Goal: Find specific page/section: Find specific page/section

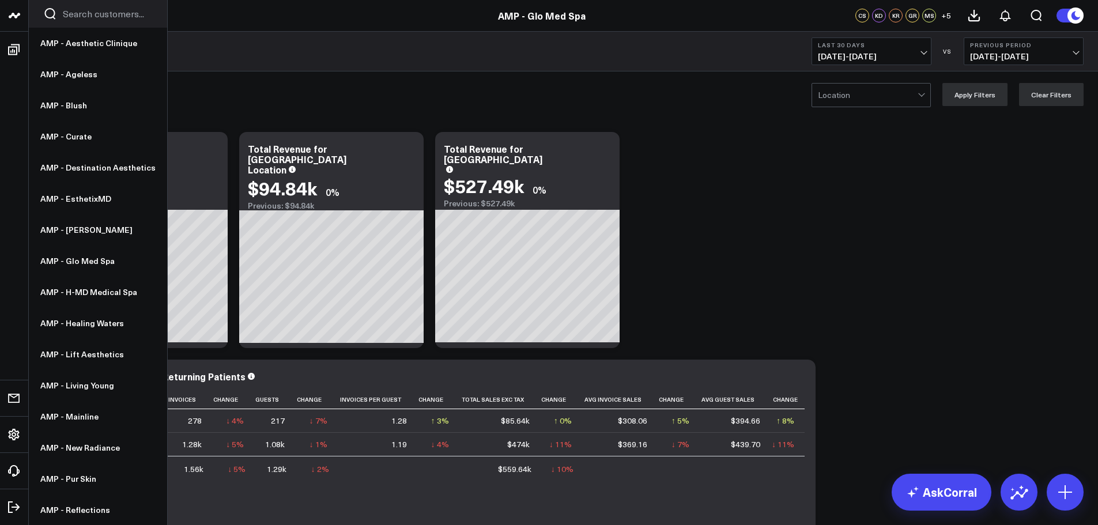
click at [8, 9] on icon at bounding box center [14, 16] width 14 height 14
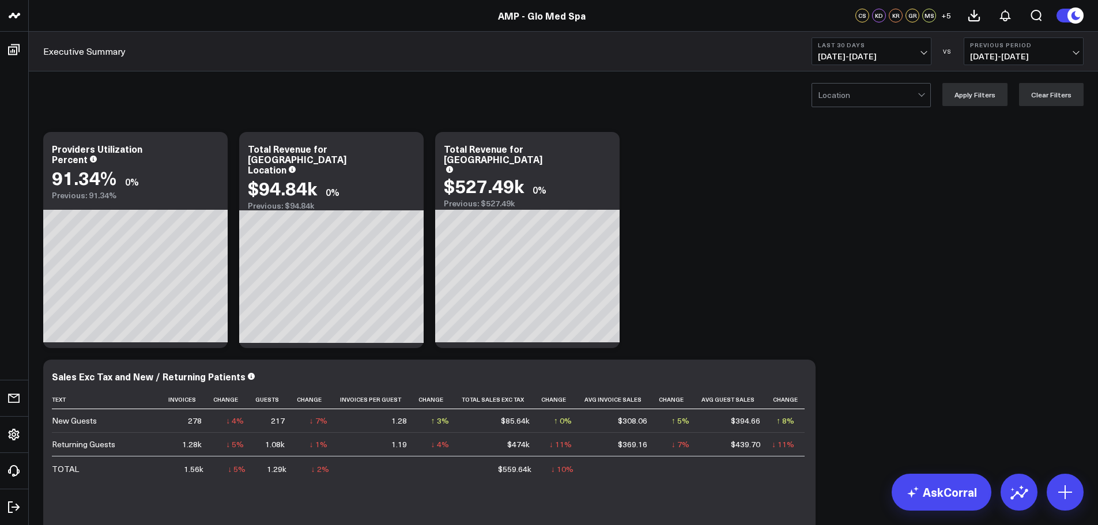
click at [275, 69] on div "Executive Summary Last 30 Days [DATE] - [DATE] VS Previous Period [DATE] - [DAT…" at bounding box center [563, 52] width 1069 height 40
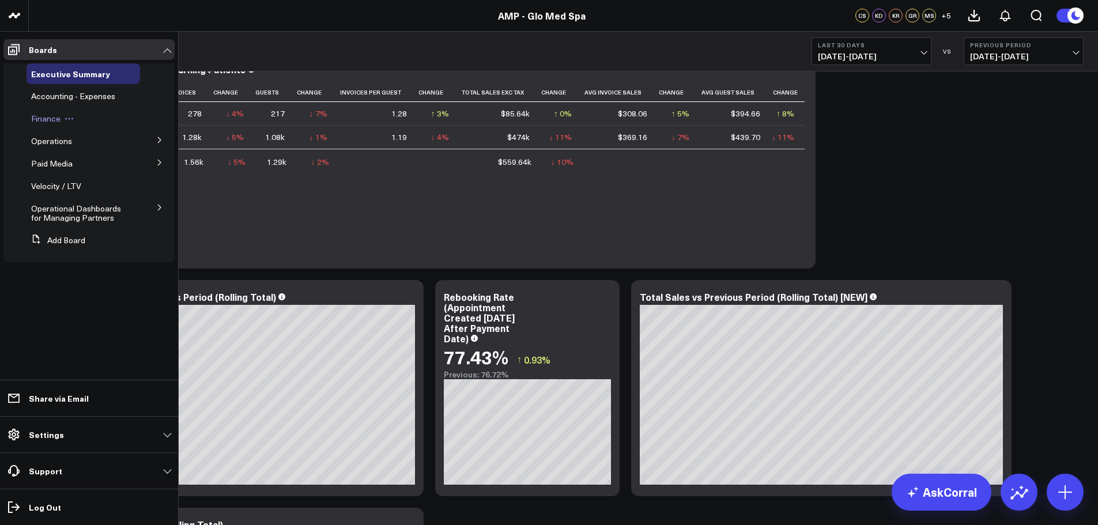
click at [55, 120] on span "Finance" at bounding box center [45, 118] width 29 height 11
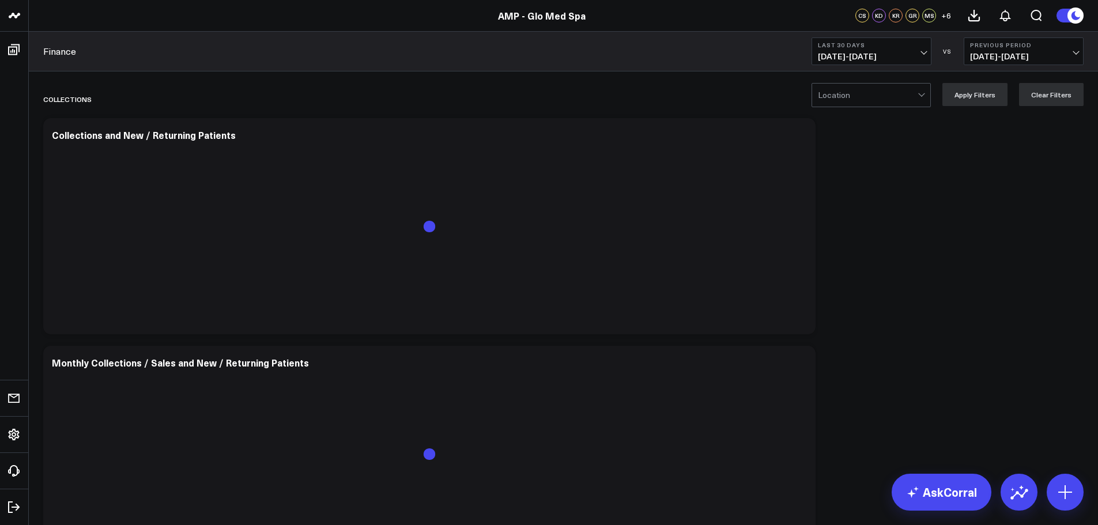
click at [865, 54] on span "[DATE] - [DATE]" at bounding box center [871, 56] width 107 height 9
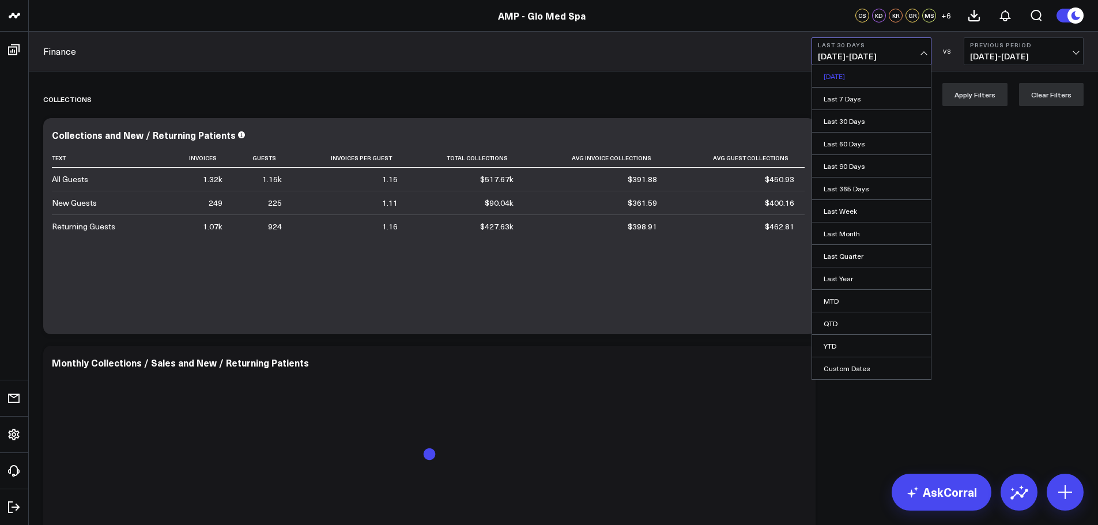
click at [866, 81] on link "[DATE]" at bounding box center [871, 76] width 119 height 22
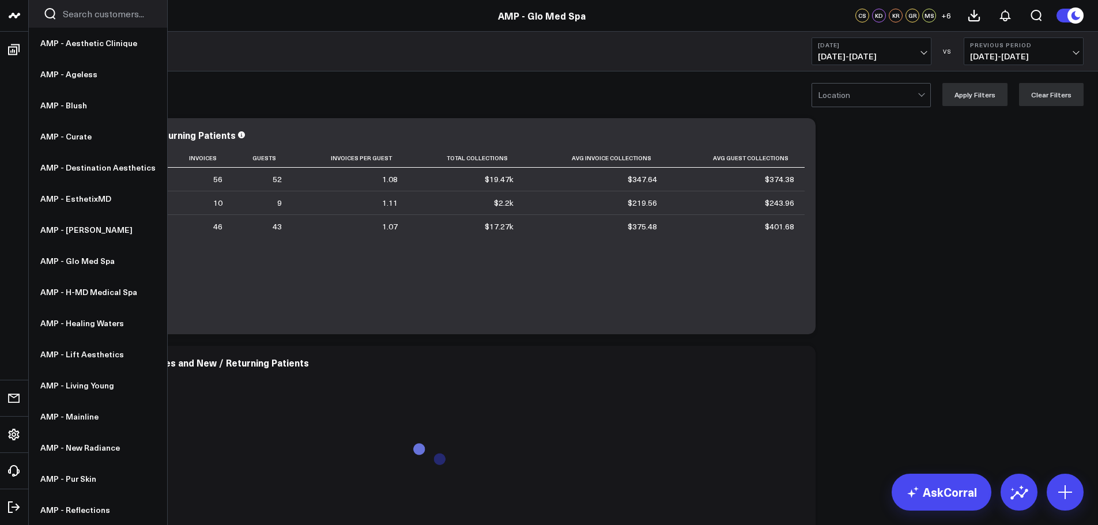
click at [48, 14] on icon "Search customers button" at bounding box center [50, 14] width 14 height 14
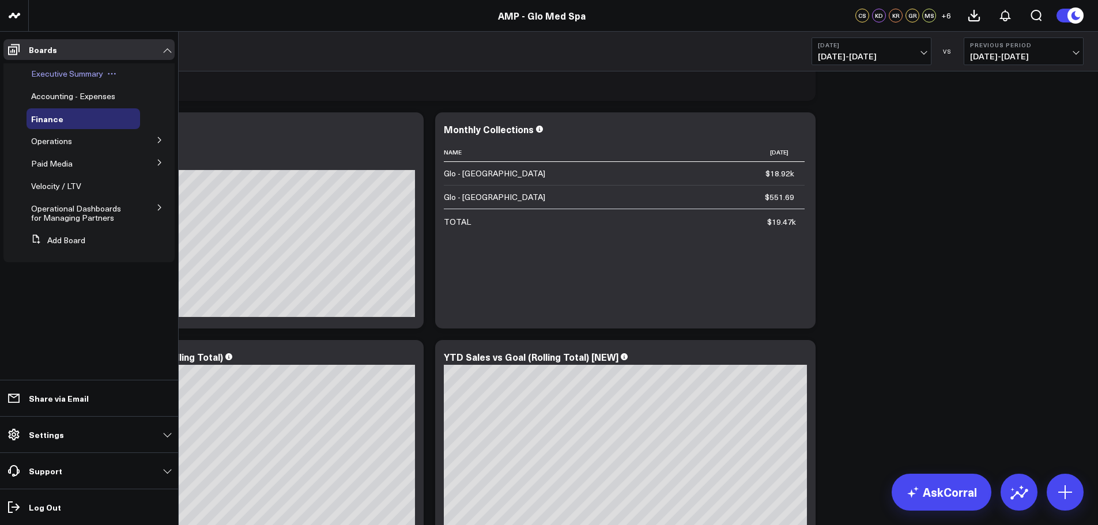
click at [91, 78] on span "Executive Summary" at bounding box center [67, 73] width 72 height 11
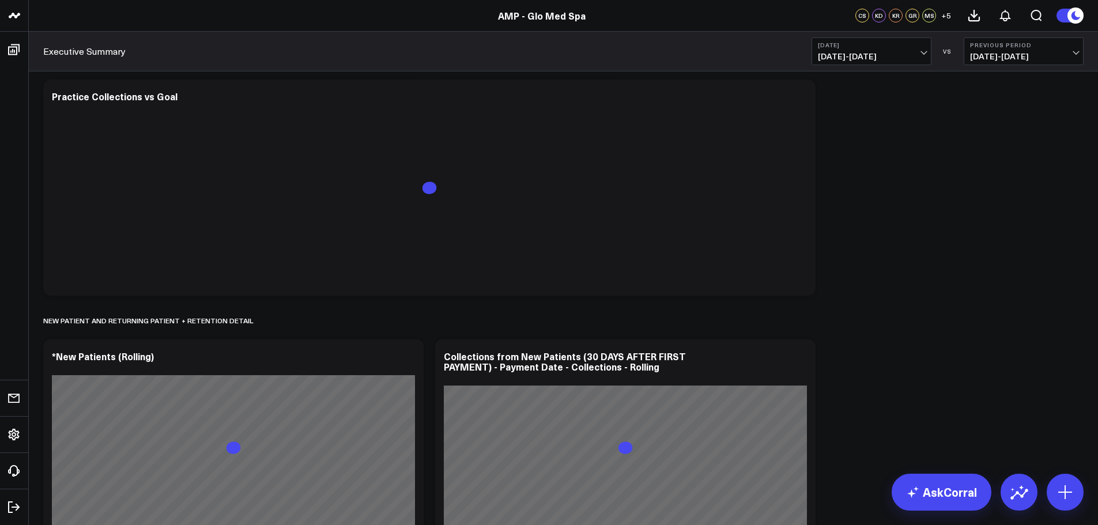
scroll to position [2305, 0]
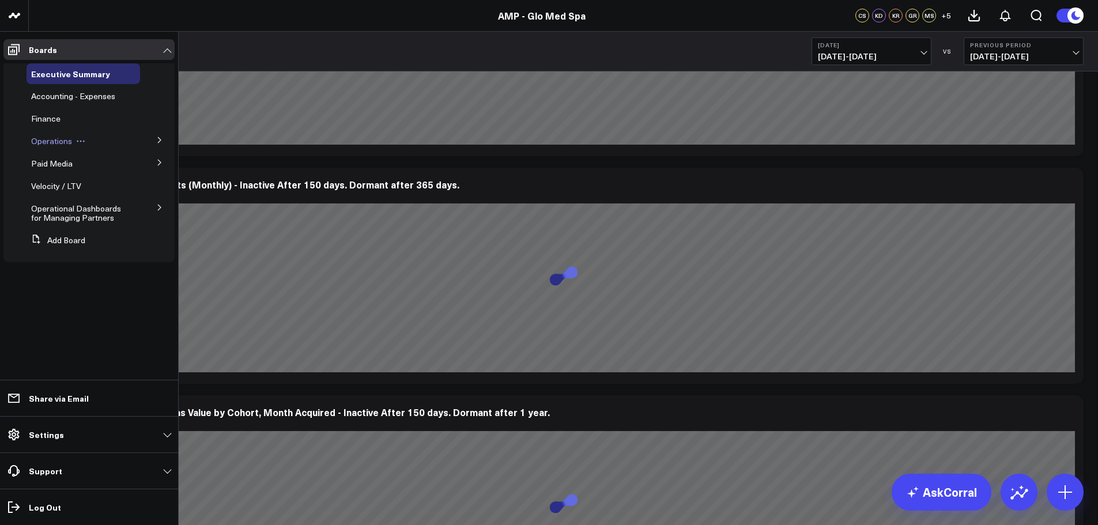
click at [51, 137] on span "Operations" at bounding box center [51, 140] width 41 height 11
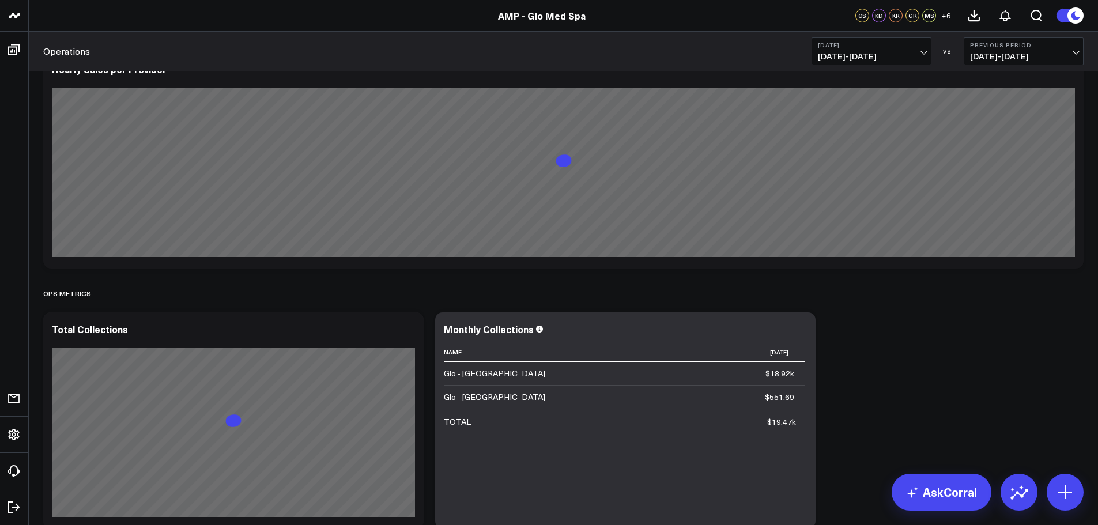
click at [215, 8] on header "AMP - Aesthetic Clinique AMP - Ageless AMP - Blush AMP - Curate AMP - Destinati…" at bounding box center [549, 16] width 1098 height 32
